Goal: Task Accomplishment & Management: Use online tool/utility

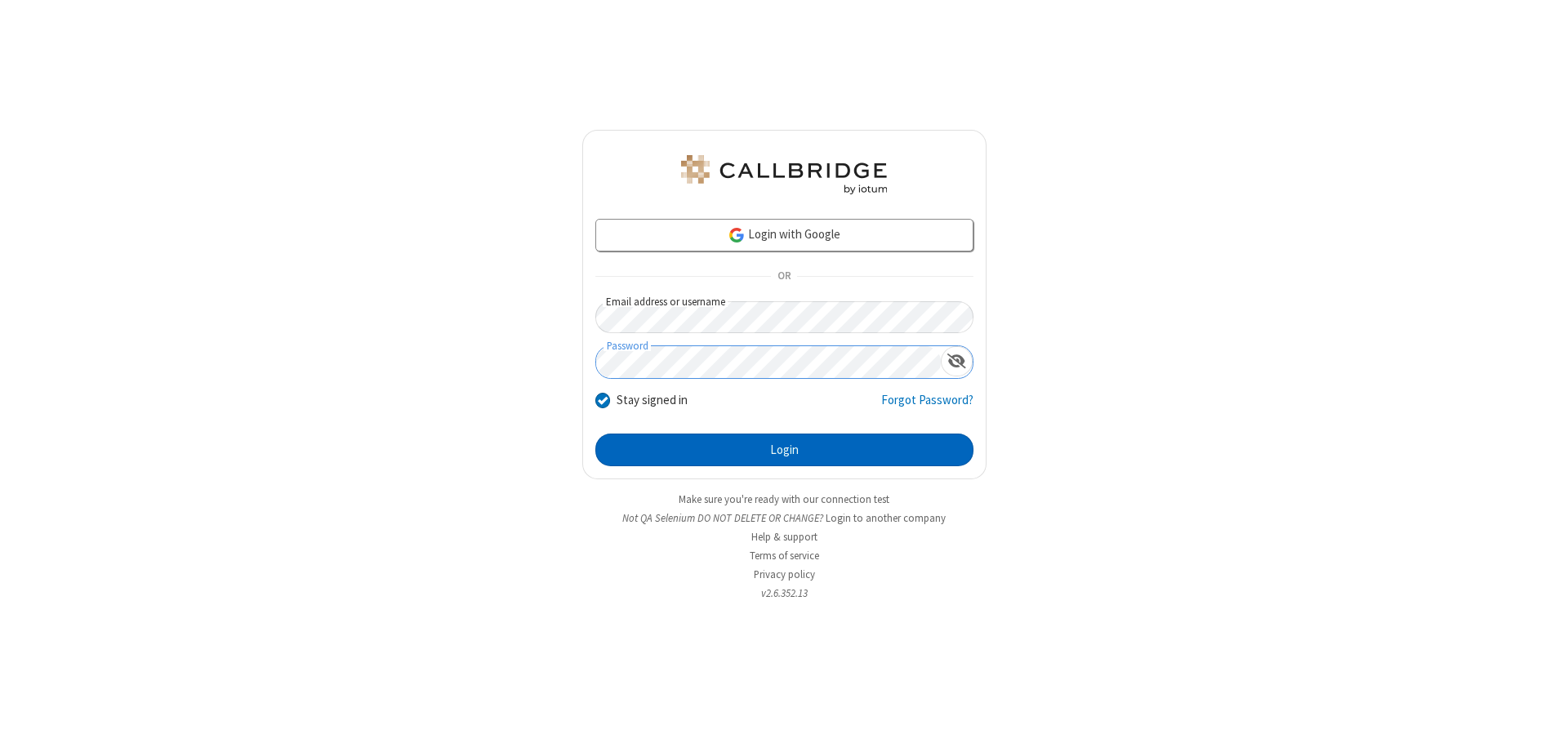
click at [784, 450] on button "Login" at bounding box center [784, 450] width 378 height 33
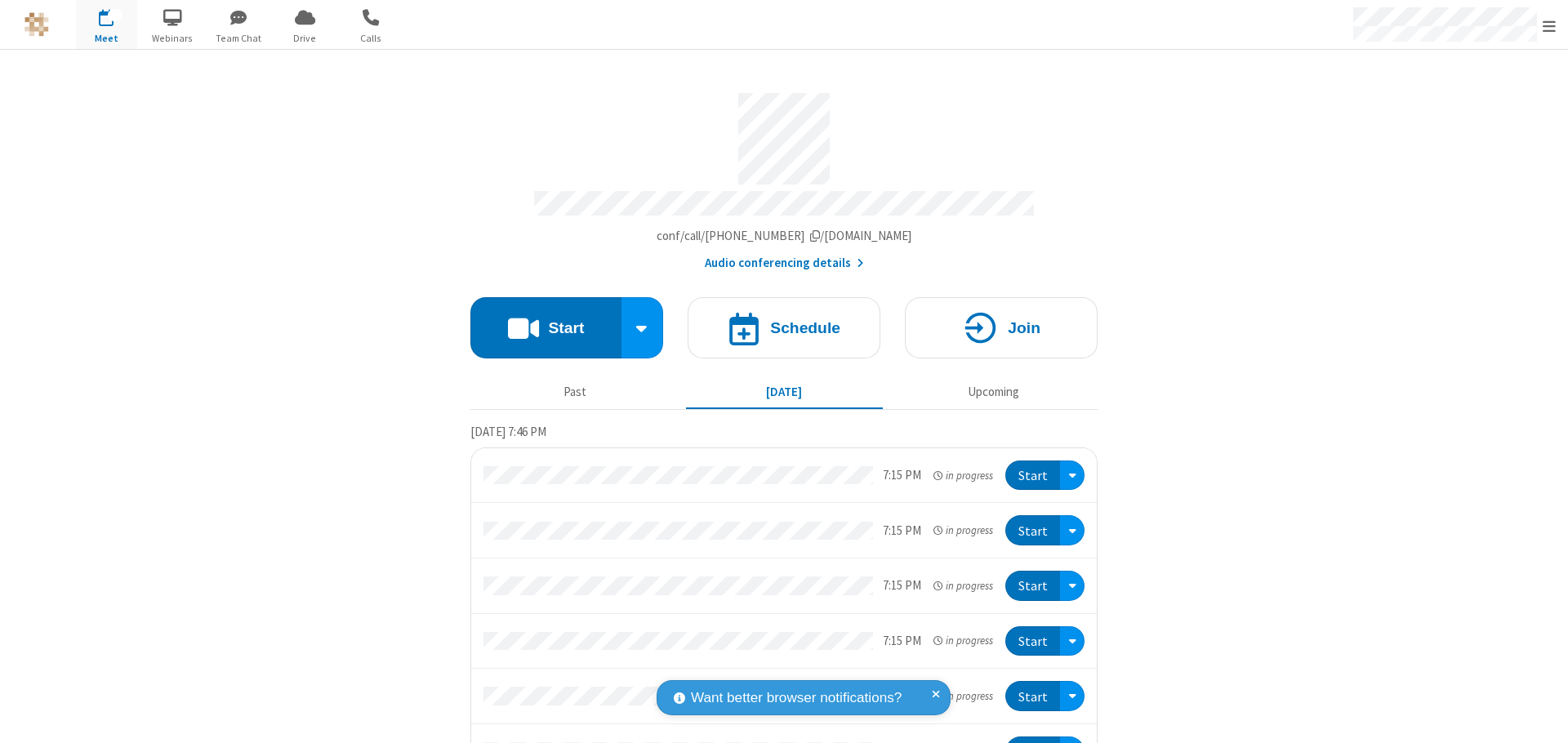
click at [539, 320] on button "Start" at bounding box center [546, 328] width 151 height 61
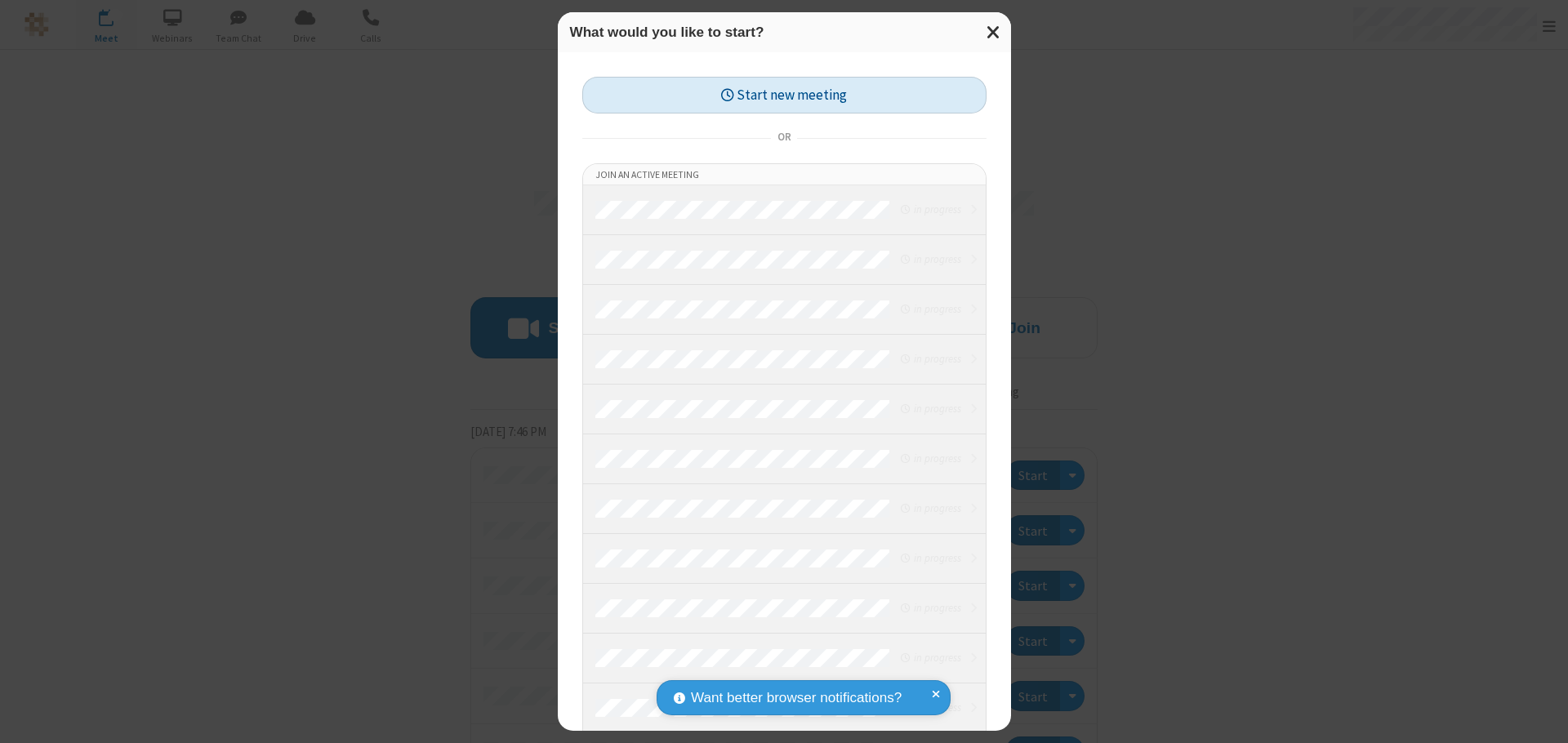
click at [784, 95] on button "Start new meeting" at bounding box center [784, 95] width 404 height 36
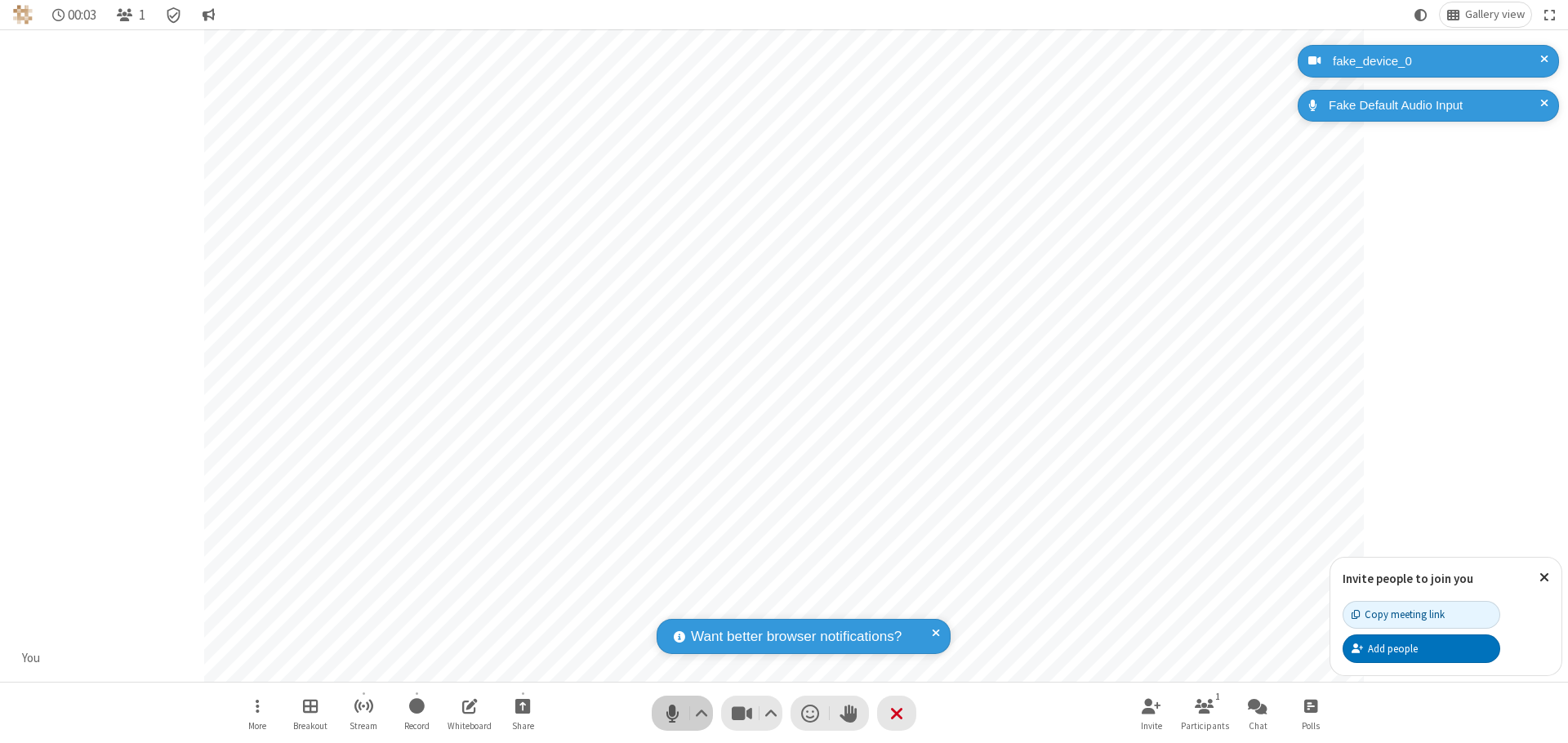
click at [672, 713] on span "Mute (⌘+Shift+A)" at bounding box center [672, 713] width 25 height 24
click at [672, 713] on span "Unmute (⌘+Shift+A)" at bounding box center [672, 713] width 25 height 24
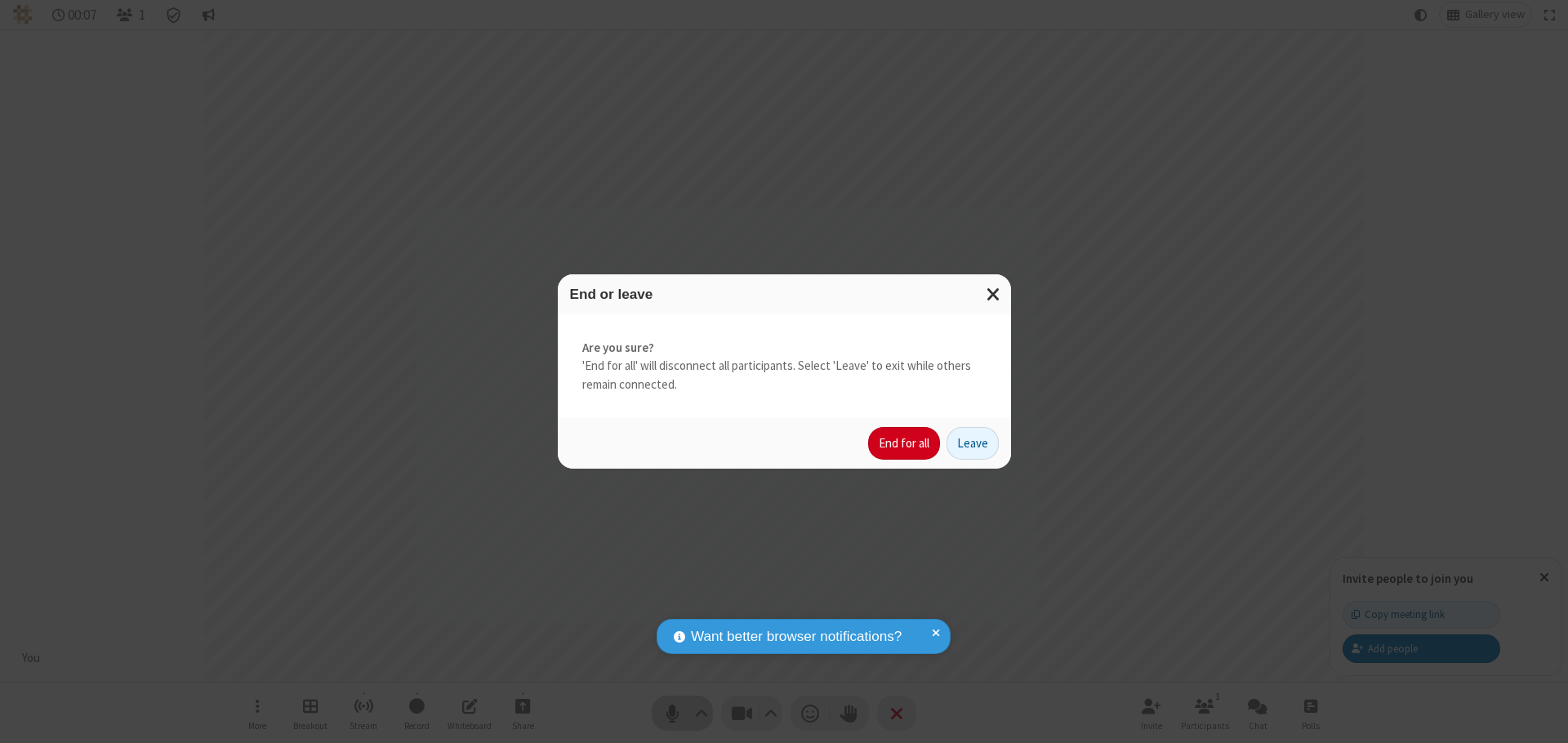
click at [905, 443] on button "End for all" at bounding box center [904, 443] width 72 height 33
